Goal: Complete application form: Complete application form

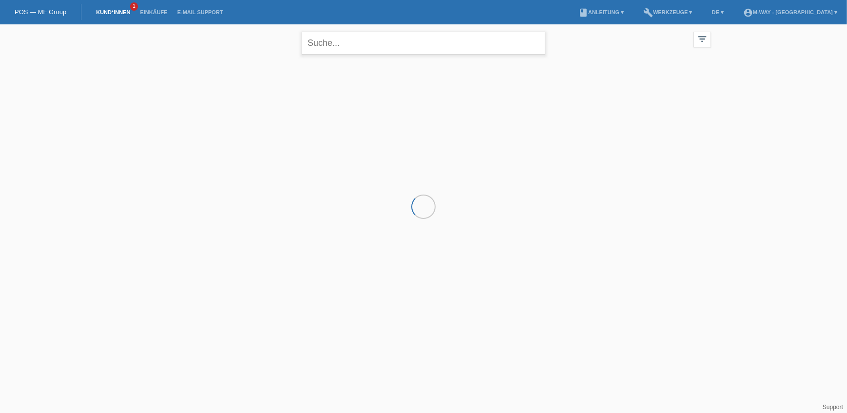
click at [386, 50] on input "text" at bounding box center [424, 43] width 244 height 23
type input "evren"
click at [197, 107] on div "+" at bounding box center [189, 109] width 24 height 24
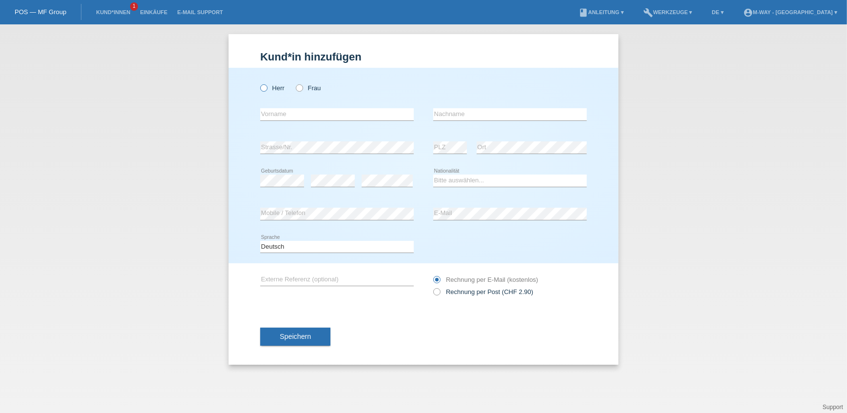
click at [259, 83] on icon at bounding box center [259, 83] width 0 height 0
click at [263, 87] on input "Herr" at bounding box center [263, 87] width 6 height 6
radio input "true"
click at [267, 111] on input "text" at bounding box center [337, 114] width 154 height 12
type input "[DEMOGRAPHIC_DATA]"
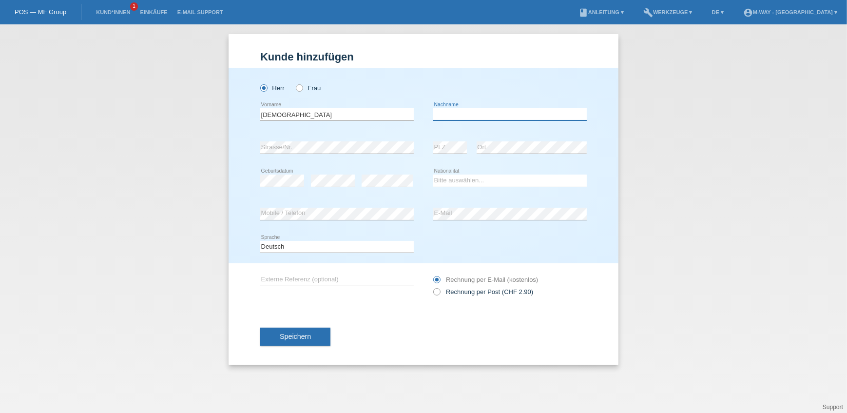
click at [503, 116] on input "text" at bounding box center [510, 114] width 154 height 12
type input "zor"
click at [324, 174] on div "error" at bounding box center [333, 180] width 44 height 33
click at [451, 179] on select "Bitte auswählen... Schweiz Deutschland Liechtenstein Österreich ------------ Af…" at bounding box center [510, 181] width 154 height 12
select select "AU"
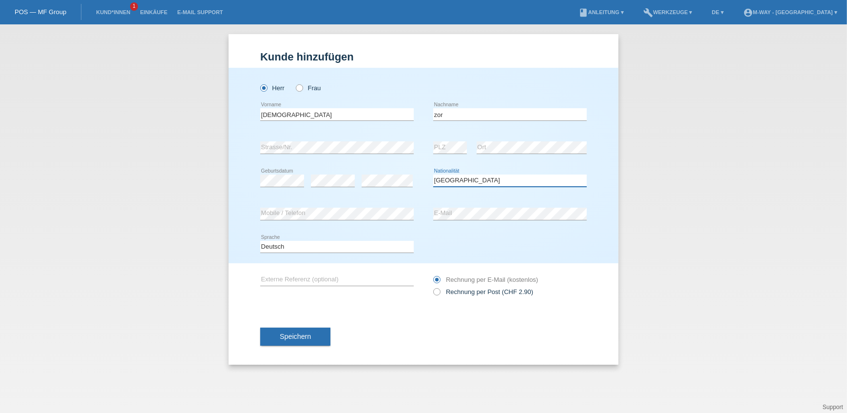
click at [433, 175] on select "Bitte auswählen... Schweiz Deutschland Liechtenstein Österreich ------------ Af…" at bounding box center [510, 181] width 154 height 12
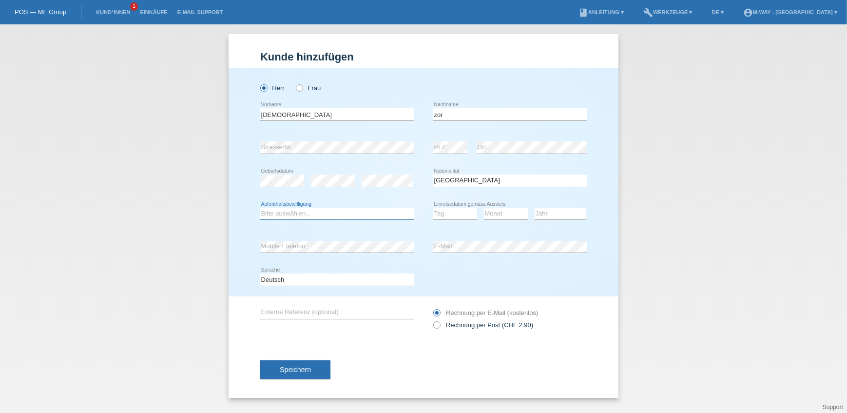
click at [326, 216] on select "Bitte auswählen... C B B - Flüchtlingsstatus Andere" at bounding box center [337, 214] width 154 height 12
select select "B"
click at [260, 208] on select "Bitte auswählen... C B B - Flüchtlingsstatus Andere" at bounding box center [337, 214] width 154 height 12
click at [454, 213] on select "Tag 01 02 03 04 05 06 07 08 09 10 11" at bounding box center [455, 214] width 44 height 12
select select "14"
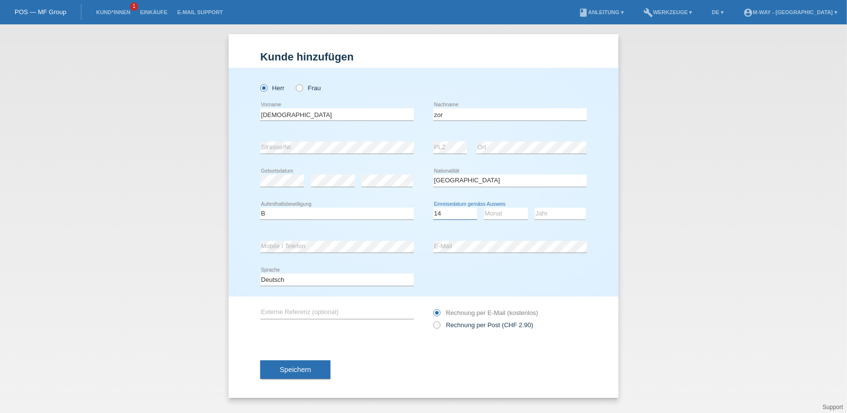
click at [433, 208] on select "Tag 01 02 03 04 05 06 07 08 09 10 11" at bounding box center [455, 214] width 44 height 12
click at [487, 212] on select "Monat 01 02 03 04 05 06 07 08 09 10 11" at bounding box center [506, 214] width 44 height 12
select select "10"
click at [484, 208] on select "Monat 01 02 03 04 05 06 07 08 09 10 11" at bounding box center [506, 214] width 44 height 12
click at [550, 211] on select "Jahr 2025 2024 2023 2022 2021 2020 2019 2018 2017 2016 2015 2014 2013 2012 2011…" at bounding box center [560, 214] width 51 height 12
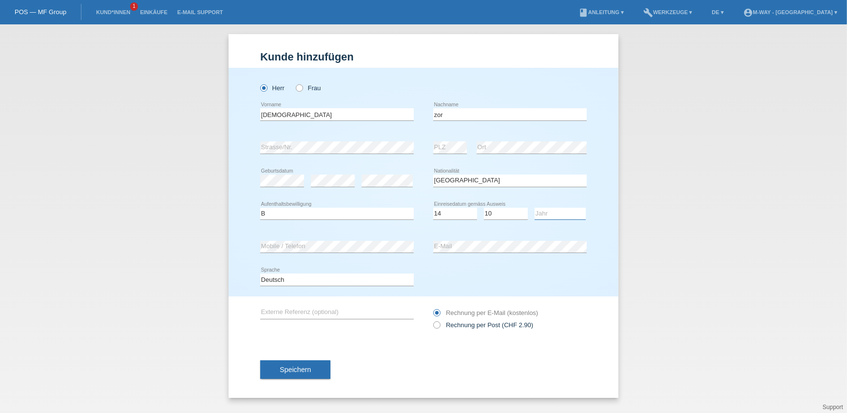
select select "2018"
click at [535, 208] on select "Jahr 2025 2024 2023 2022 2021 2020 2019 2018 2017 2016 2015 2014 2013 2012 2011…" at bounding box center [560, 214] width 51 height 12
click at [310, 283] on select "Deutsch Français Italiano English" at bounding box center [337, 280] width 154 height 12
select select "en"
click at [260, 274] on select "Deutsch Français Italiano English" at bounding box center [337, 280] width 154 height 12
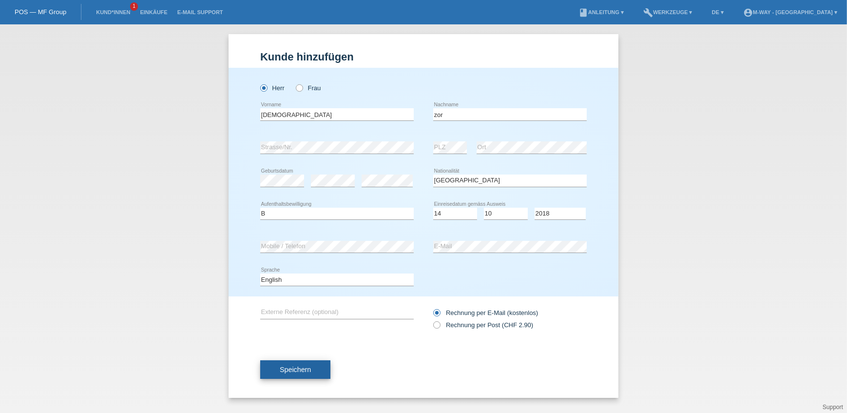
click at [297, 368] on span "Speichern" at bounding box center [295, 370] width 31 height 8
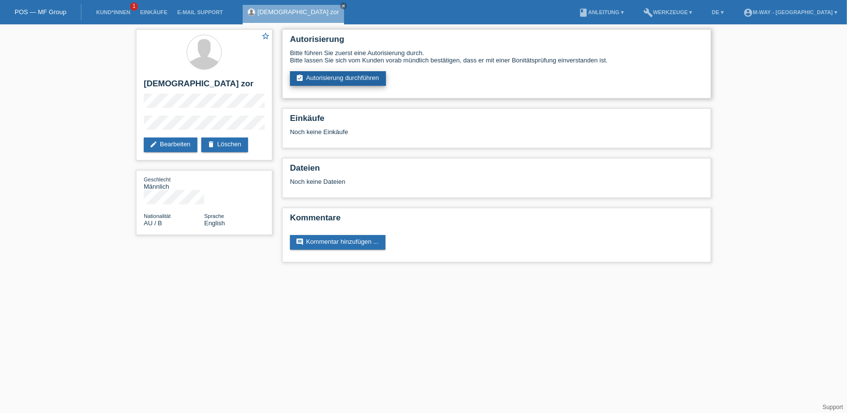
click at [319, 75] on link "assignment_turned_in Autorisierung durchführen" at bounding box center [338, 78] width 96 height 15
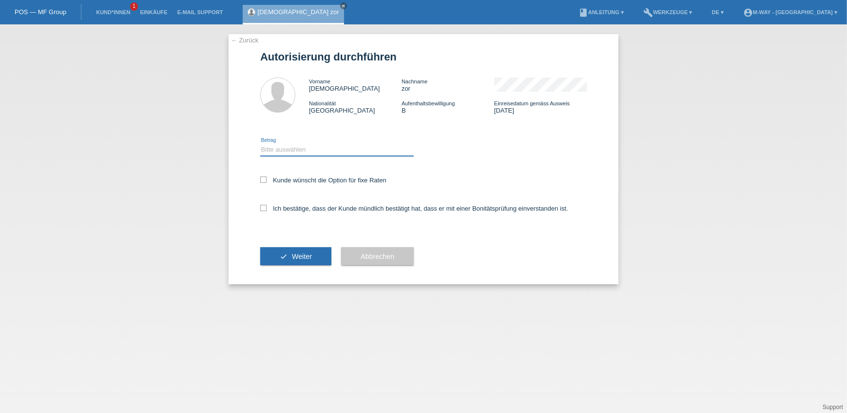
click at [281, 148] on select "Bitte auswählen CHF 1.00 - CHF 499.00 CHF 500.00 - CHF 1'999.00 CHF 2'000.00 - …" at bounding box center [337, 150] width 154 height 12
select select "3"
click at [260, 144] on select "Bitte auswählen CHF 1.00 - CHF 499.00 CHF 500.00 - CHF 1'999.00 CHF 2'000.00 - …" at bounding box center [337, 150] width 154 height 12
click at [267, 182] on label "Kunde wünscht die Option für fixe Raten" at bounding box center [323, 180] width 126 height 7
click at [267, 182] on input "Kunde wünscht die Option für fixe Raten" at bounding box center [263, 180] width 6 height 6
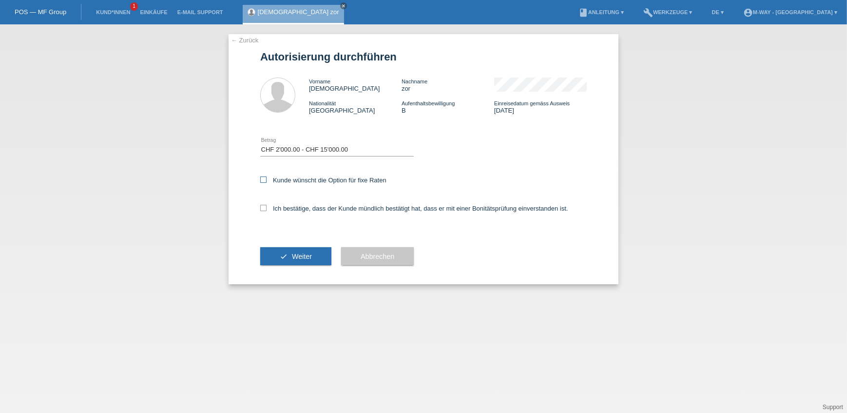
checkbox input "true"
click at [266, 208] on icon at bounding box center [263, 208] width 6 height 6
click at [266, 208] on input "Ich bestätige, dass der Kunde mündlich bestätigt hat, dass er mit einer Bonität…" at bounding box center [263, 208] width 6 height 6
click at [268, 208] on label "Ich bestätige, dass der Kunde mündlich bestätigt hat, dass er mit einer Bonität…" at bounding box center [414, 208] width 308 height 7
click at [267, 208] on input "Ich bestätige, dass der Kunde mündlich bestätigt hat, dass er mit einer Bonität…" at bounding box center [263, 208] width 6 height 6
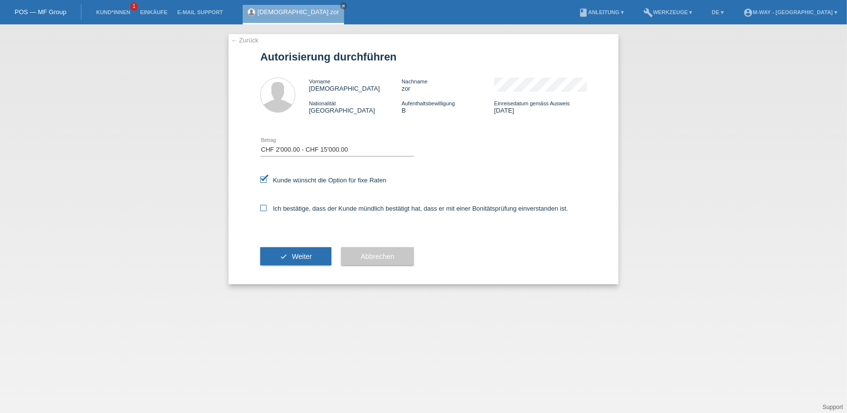
click at [268, 208] on label "Ich bestätige, dass der Kunde mündlich bestätigt hat, dass er mit einer Bonität…" at bounding box center [414, 208] width 308 height 7
click at [267, 208] on input "Ich bestätige, dass der Kunde mündlich bestätigt hat, dass er mit einer Bonität…" at bounding box center [263, 208] width 6 height 6
checkbox input "true"
click at [291, 256] on button "check Weiter" at bounding box center [295, 256] width 71 height 19
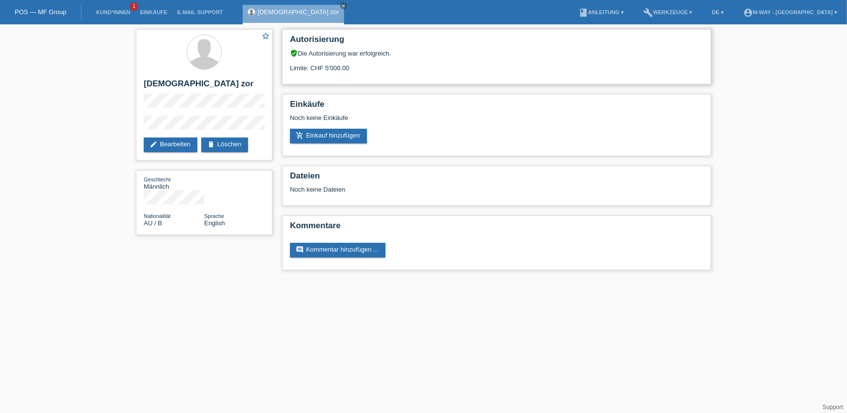
drag, startPoint x: 357, startPoint y: 67, endPoint x: 332, endPoint y: 65, distance: 24.9
click at [332, 65] on div "Limite: CHF 5'000.00" at bounding box center [496, 64] width 413 height 15
